Goal: Transaction & Acquisition: Purchase product/service

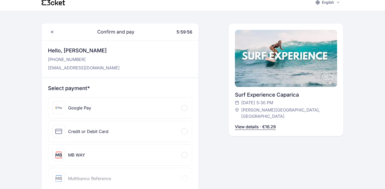
click at [153, 134] on div "Credit or Debit Card" at bounding box center [120, 131] width 144 height 21
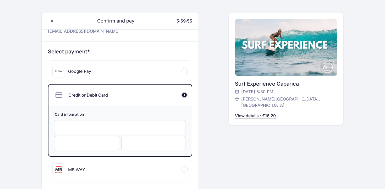
scroll to position [61, 0]
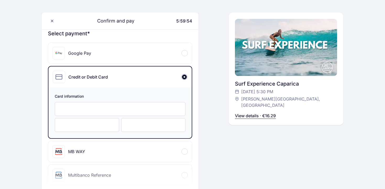
click at [153, 112] on div at bounding box center [120, 109] width 131 height 14
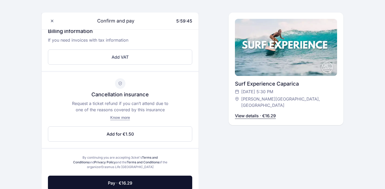
scroll to position [297, 0]
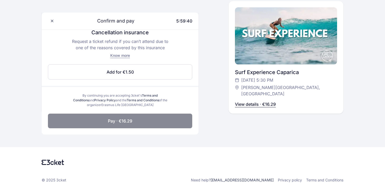
click at [164, 120] on button "Pay · €16.29" at bounding box center [120, 121] width 144 height 15
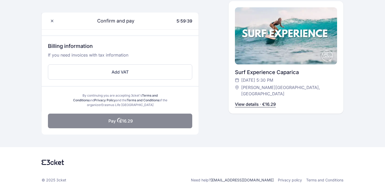
scroll to position [220, 0]
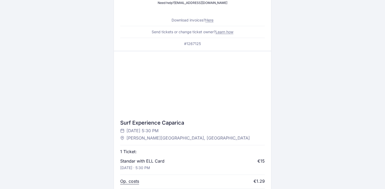
scroll to position [246, 0]
